Goal: Information Seeking & Learning: Learn about a topic

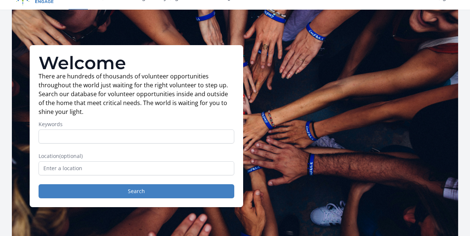
scroll to position [13, 0]
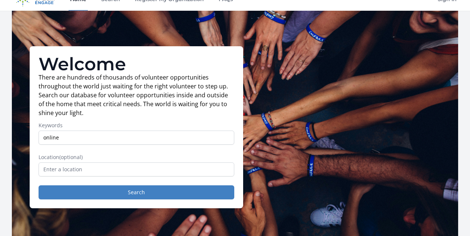
type input "online"
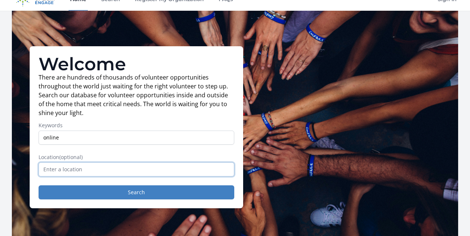
click at [122, 172] on input "text" at bounding box center [137, 170] width 196 height 14
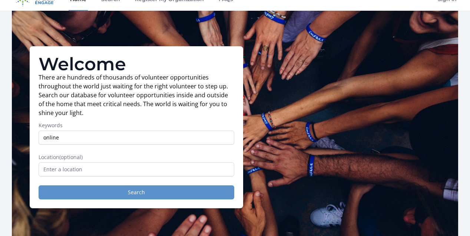
click at [140, 196] on button "Search" at bounding box center [137, 193] width 196 height 14
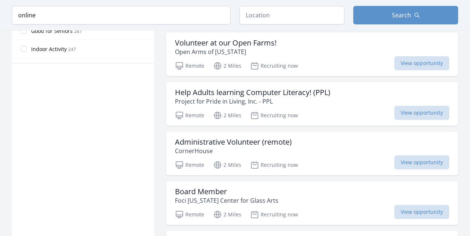
scroll to position [492, 0]
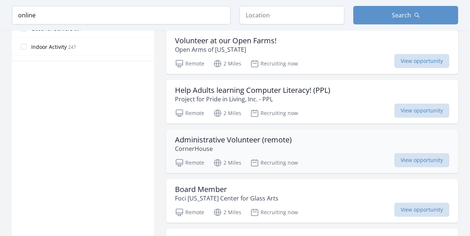
click at [319, 136] on div "Administrative Volunteer (remote) CornerHouse" at bounding box center [312, 145] width 274 height 18
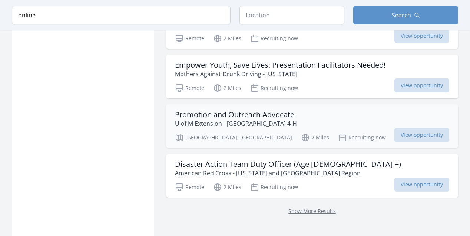
scroll to position [917, 0]
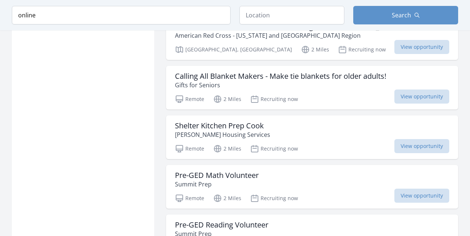
scroll to position [1103, 0]
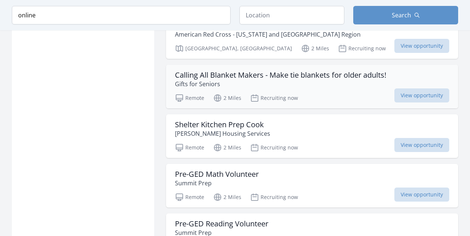
click at [350, 80] on p "Gifts for Seniors" at bounding box center [280, 84] width 211 height 9
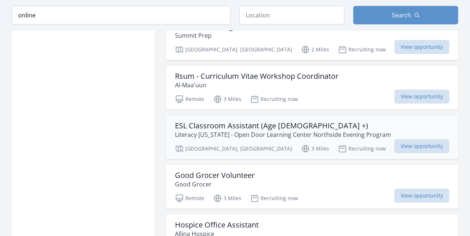
scroll to position [1301, 0]
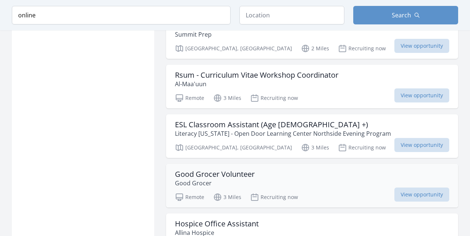
click at [335, 177] on div "Good Grocer Volunteer Good Grocer" at bounding box center [312, 179] width 274 height 18
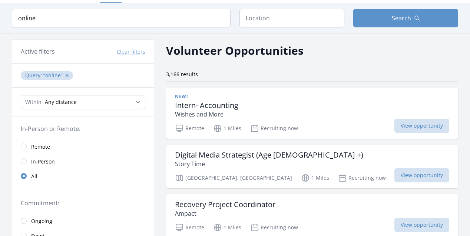
scroll to position [22, 0]
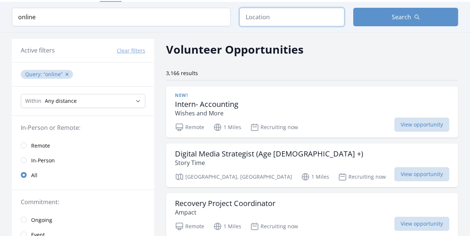
click at [263, 11] on input "text" at bounding box center [291, 17] width 105 height 19
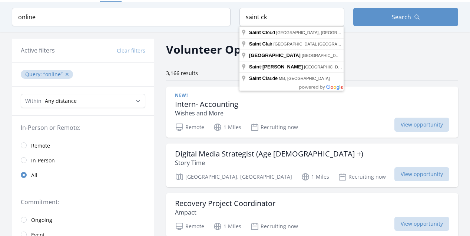
type input "Saint Cloud, MN, USA"
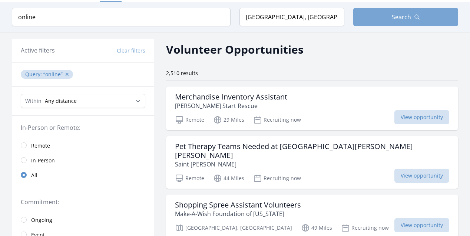
click at [376, 23] on button "Search" at bounding box center [405, 17] width 105 height 19
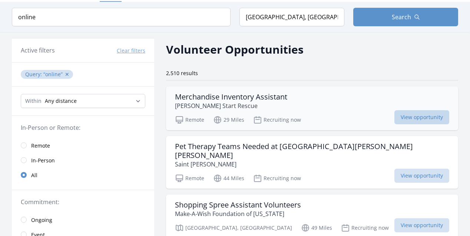
click at [394, 118] on span "View opportunity" at bounding box center [421, 117] width 55 height 14
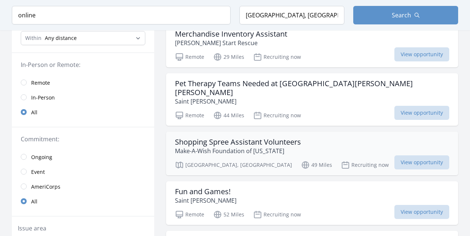
scroll to position [87, 0]
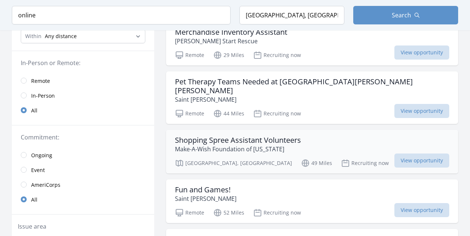
click at [316, 141] on div "Shopping Spree Assistant Volunteers Make-A-Wish Foundation of Minnesota" at bounding box center [312, 145] width 274 height 18
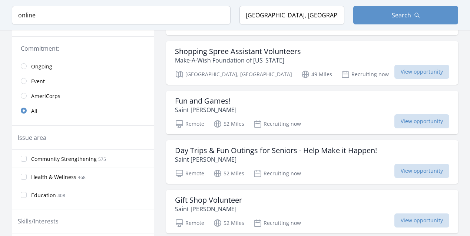
scroll to position [179, 0]
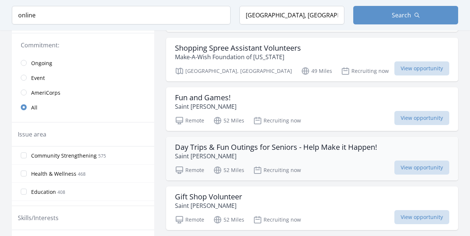
click at [301, 152] on p "Saint Therese" at bounding box center [276, 156] width 202 height 9
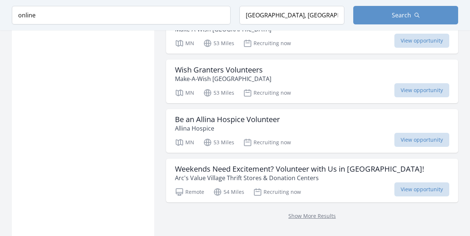
scroll to position [911, 0]
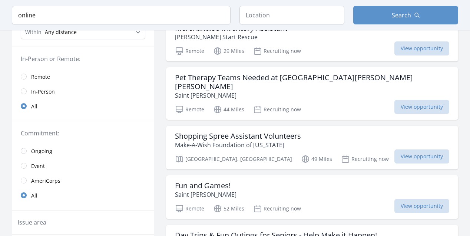
scroll to position [22, 0]
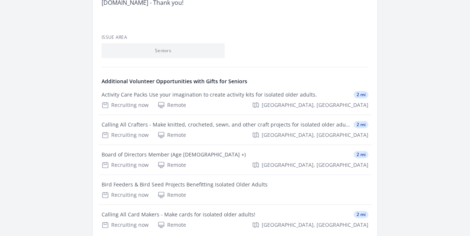
scroll to position [405, 0]
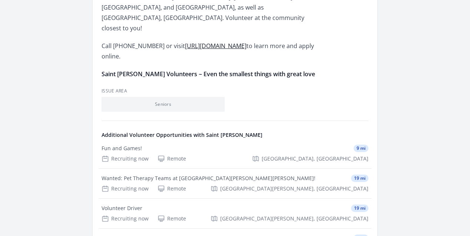
scroll to position [314, 0]
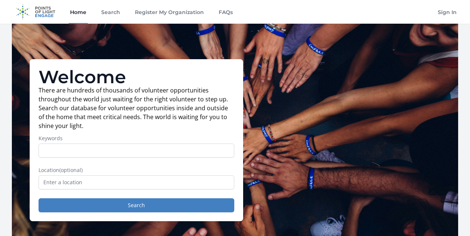
scroll to position [13, 0]
